Goal: Obtain resource: Download file/media

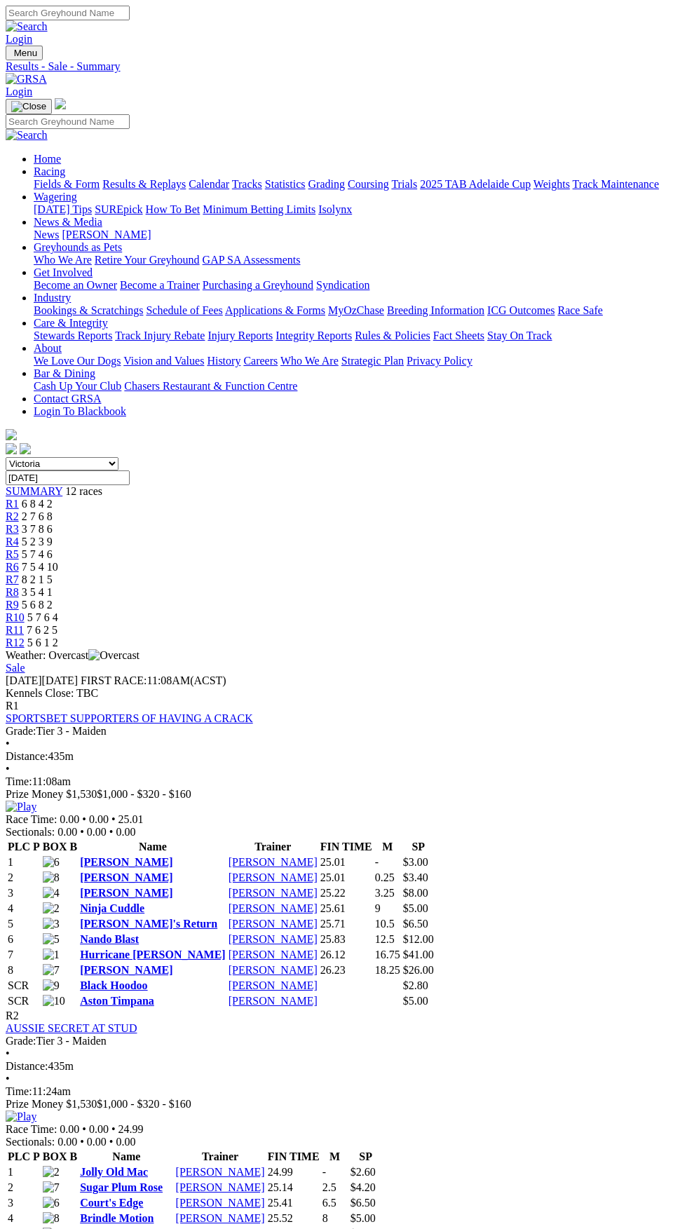
click at [100, 178] on link "Fields & Form" at bounding box center [67, 184] width 66 height 12
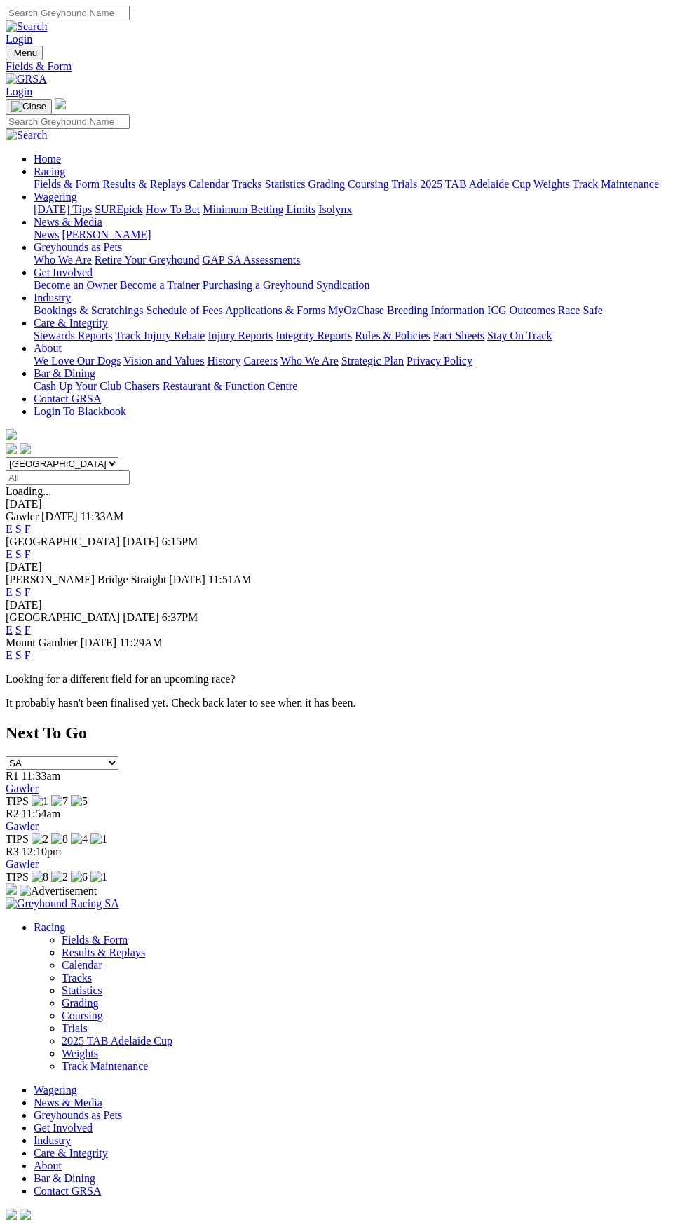
select select "NSW"
click at [6, 457] on select "South Australia New South Wales Northern Territory Queensland Tasmania Victoria…" at bounding box center [62, 463] width 113 height 13
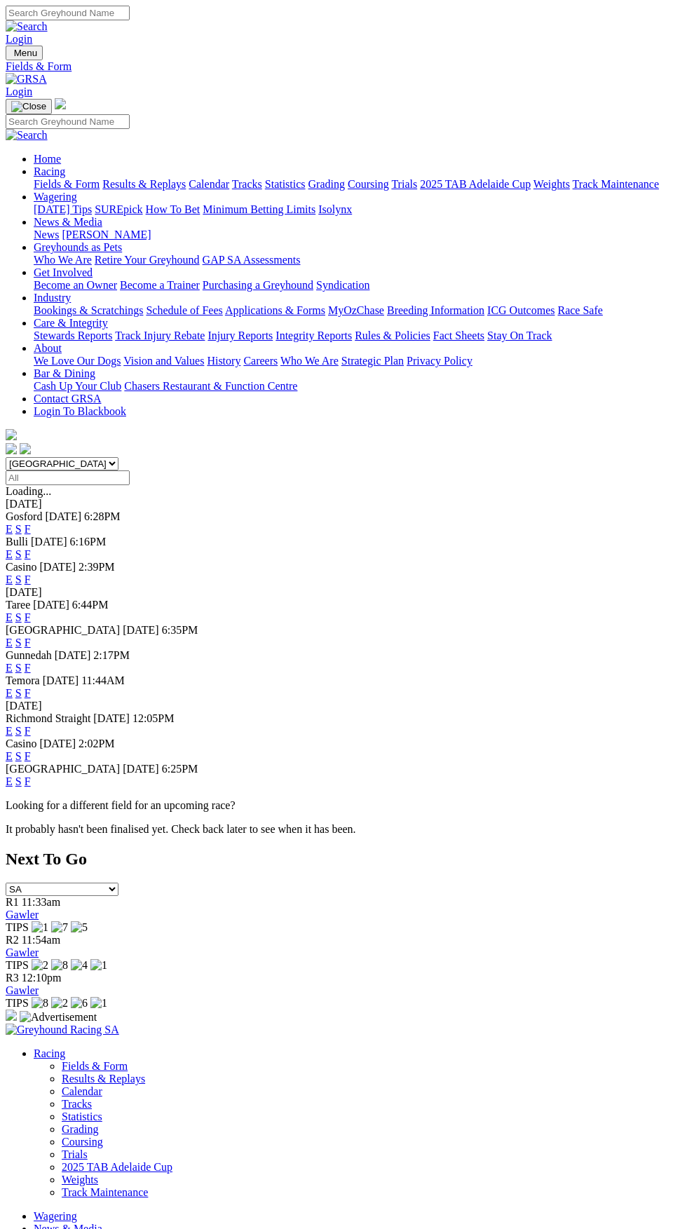
click at [31, 574] on link "F" at bounding box center [28, 580] width 6 height 12
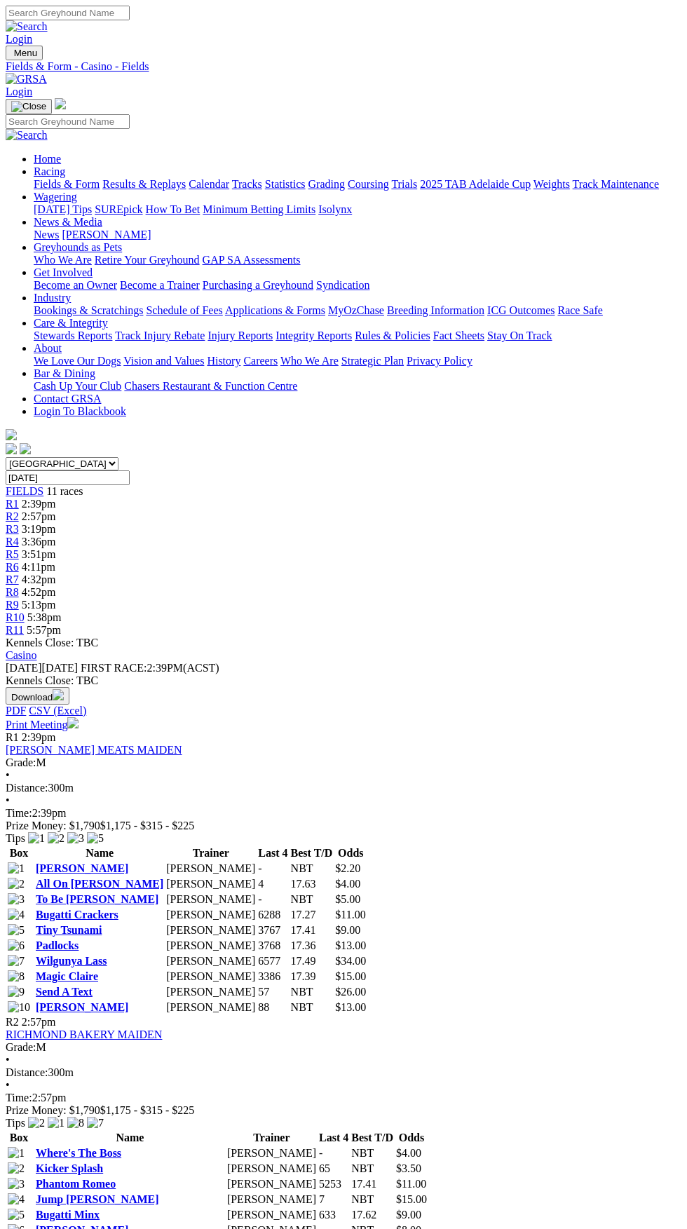
click at [64, 689] on img "button" at bounding box center [58, 694] width 11 height 11
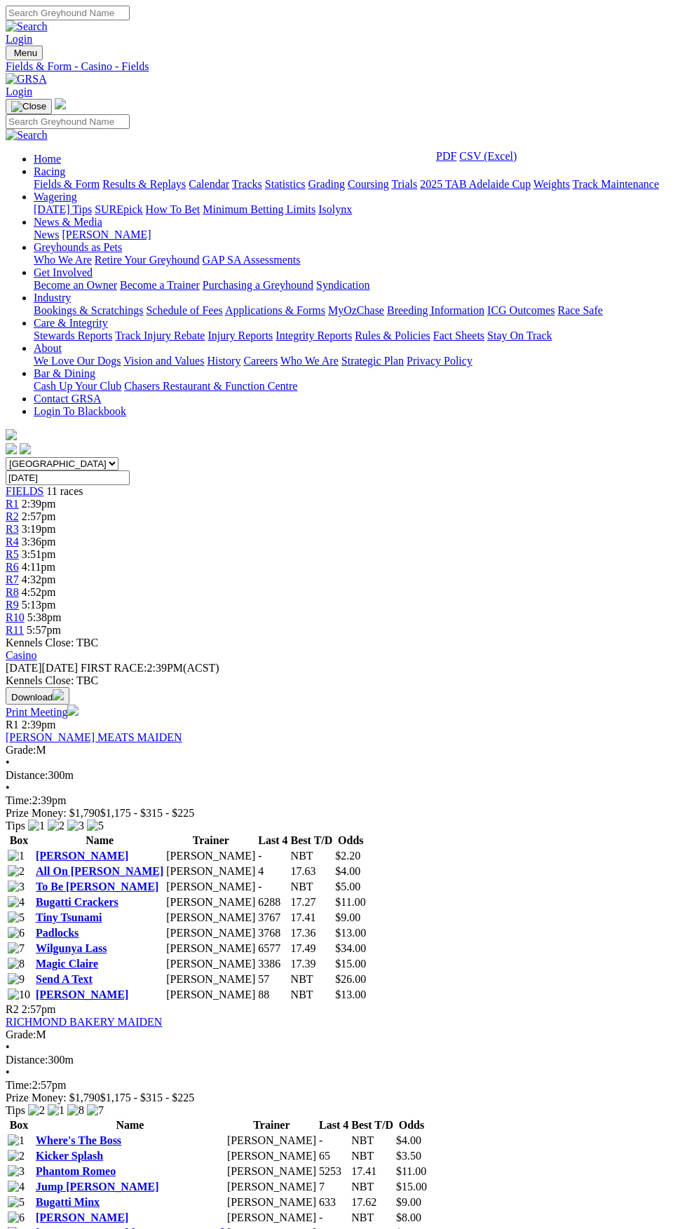
click at [505, 162] on link "CSV (Excel)" at bounding box center [488, 156] width 58 height 12
